Goal: Transaction & Acquisition: Purchase product/service

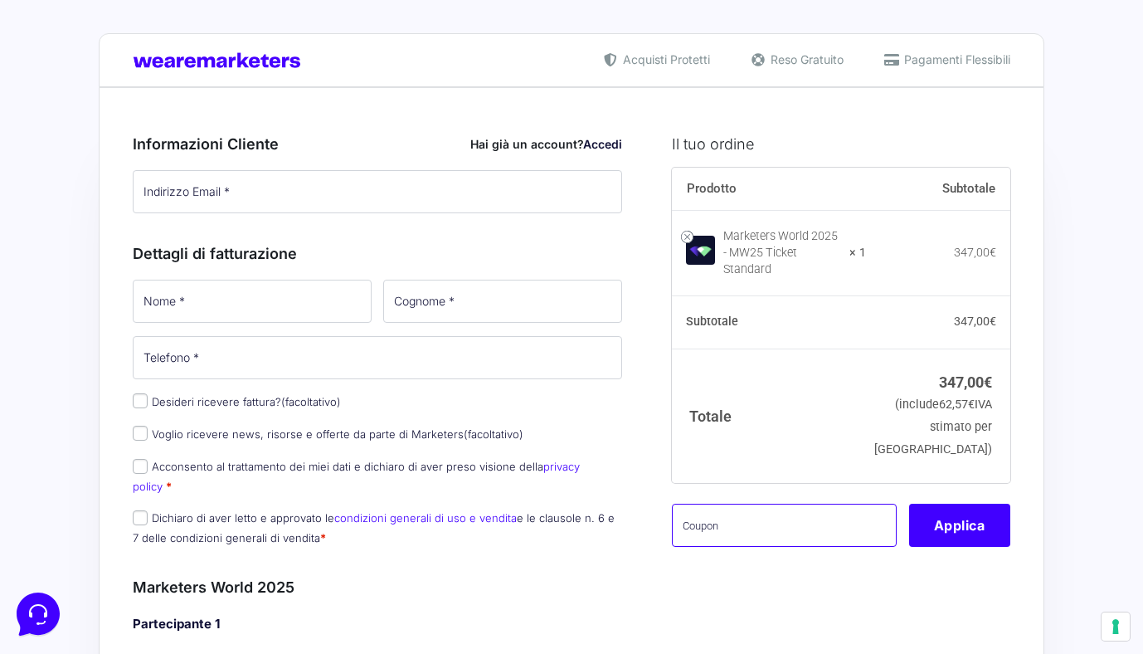
click at [719, 511] on input "text" at bounding box center [784, 524] width 225 height 43
type input "MW25family"
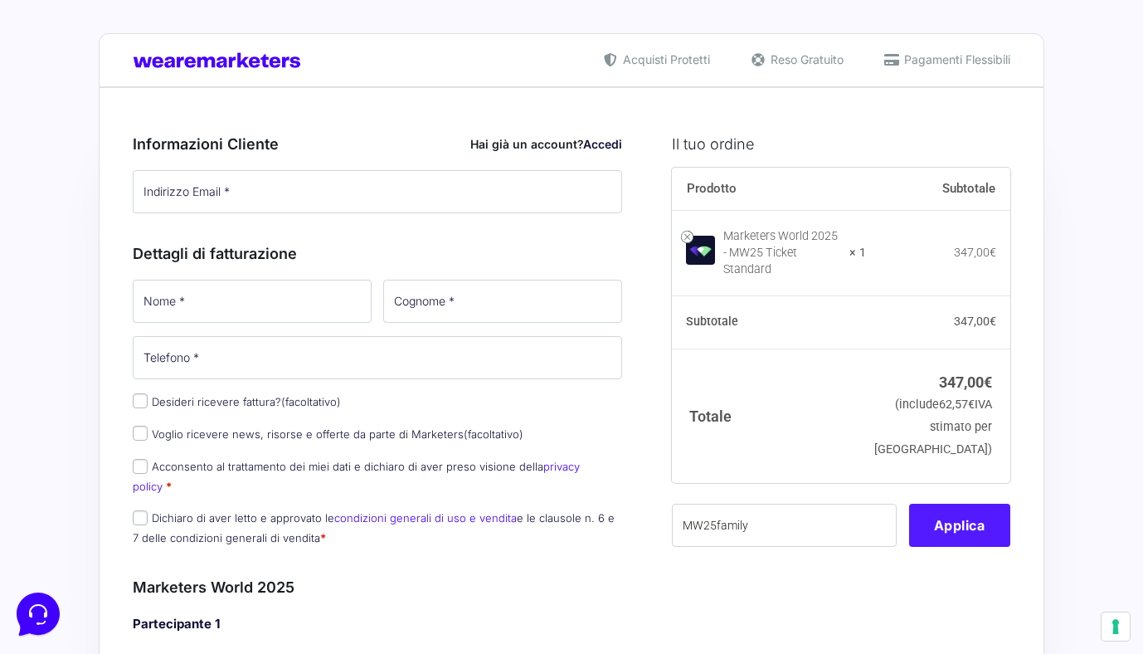
click at [940, 518] on button "Applica" at bounding box center [959, 524] width 101 height 43
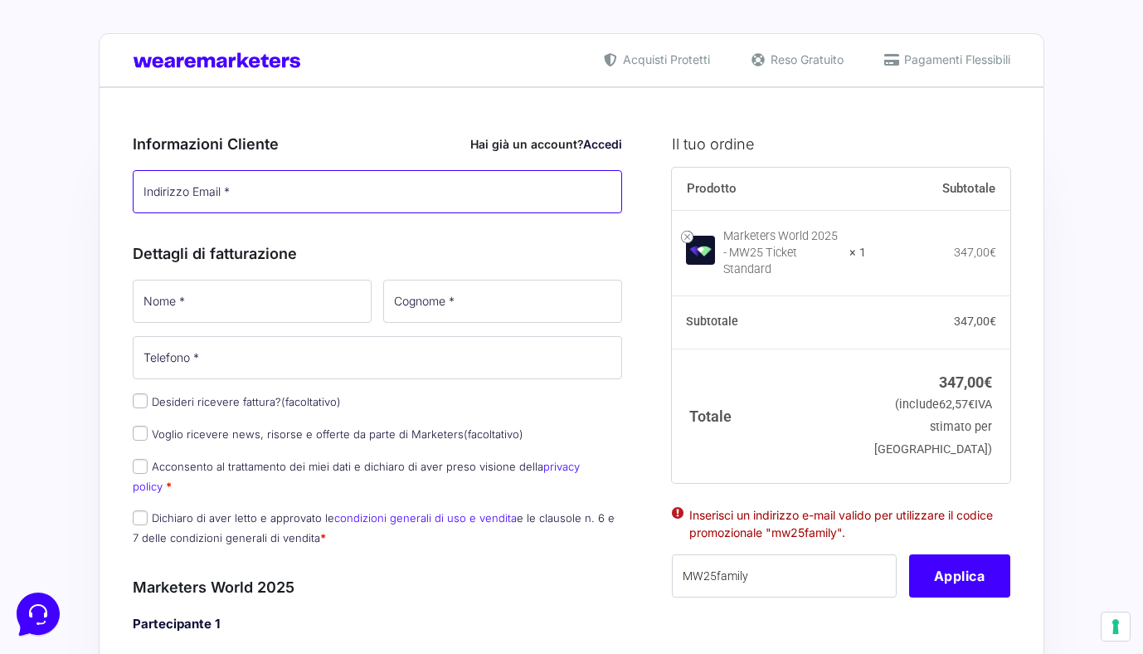
click at [513, 202] on input "Indirizzo Email *" at bounding box center [377, 191] width 489 height 43
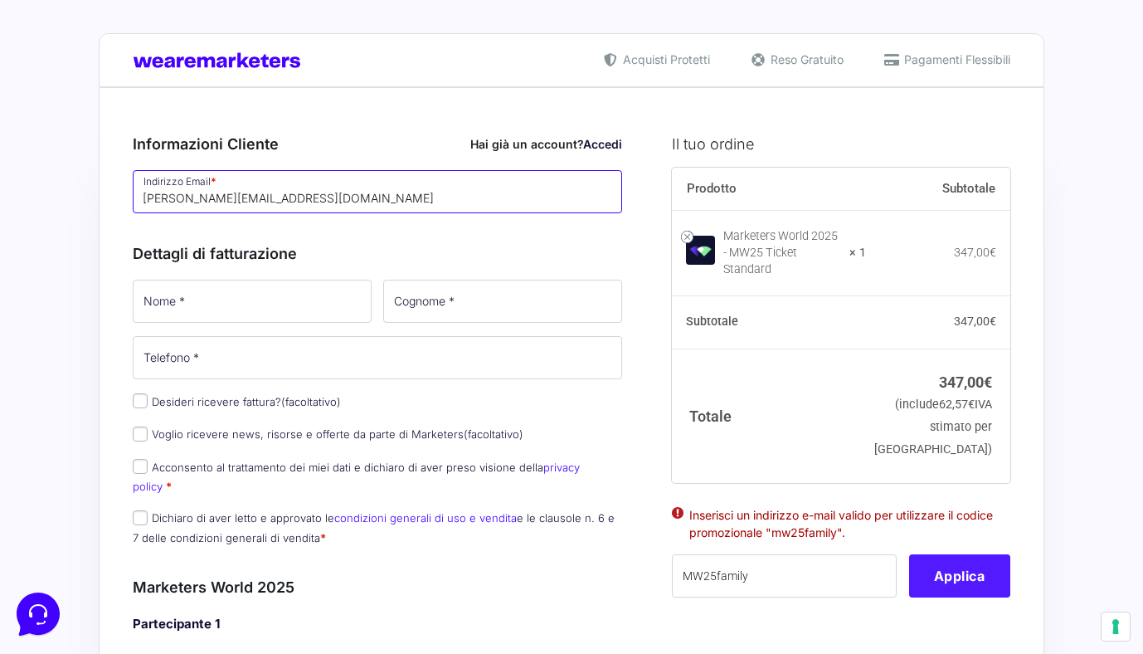
type input "[PERSON_NAME][EMAIL_ADDRESS][DOMAIN_NAME]"
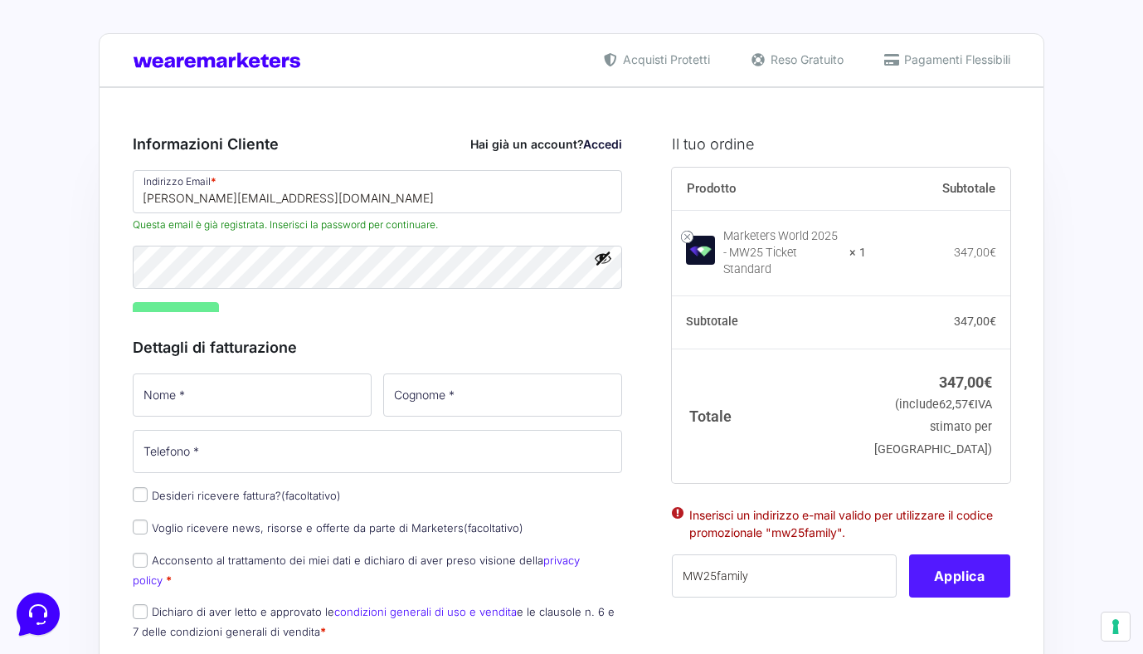
click at [965, 575] on button "Applica" at bounding box center [959, 575] width 101 height 43
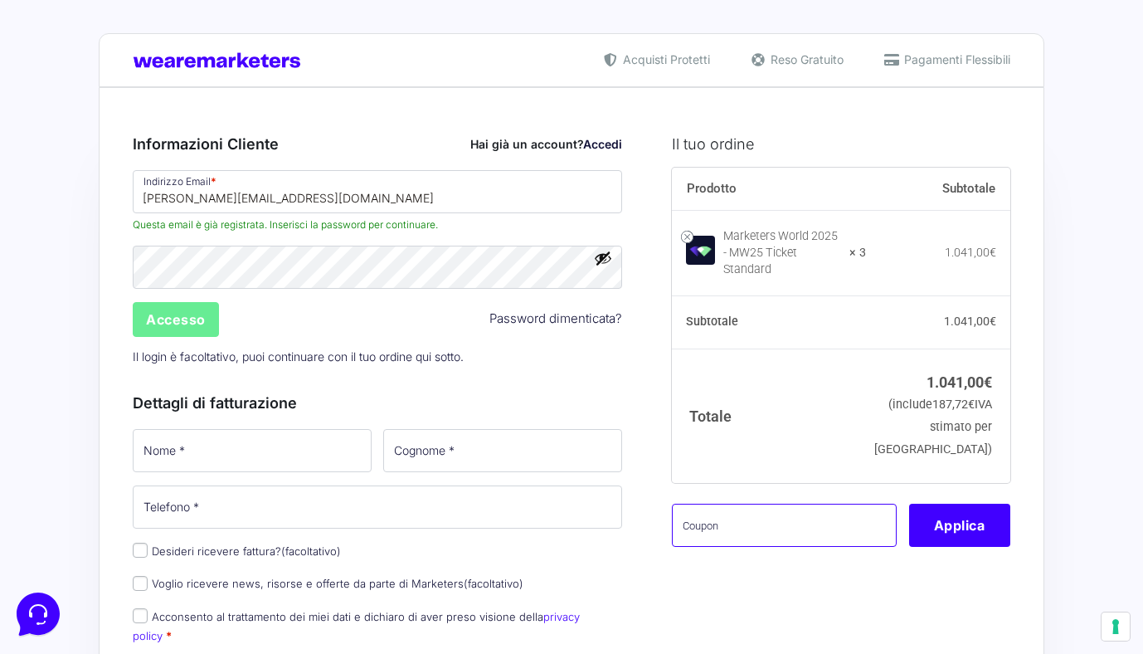
click at [749, 525] on input "text" at bounding box center [784, 524] width 225 height 43
type input "MW25family"
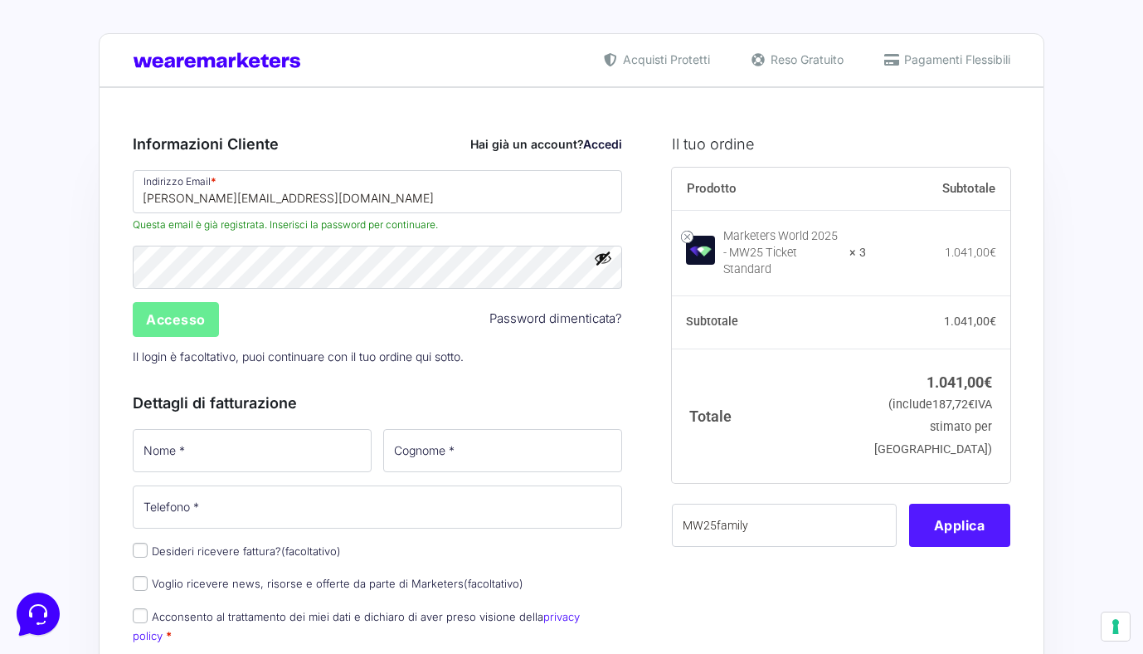
click at [950, 537] on button "Applica" at bounding box center [959, 524] width 101 height 43
